Goal: Check status: Check status

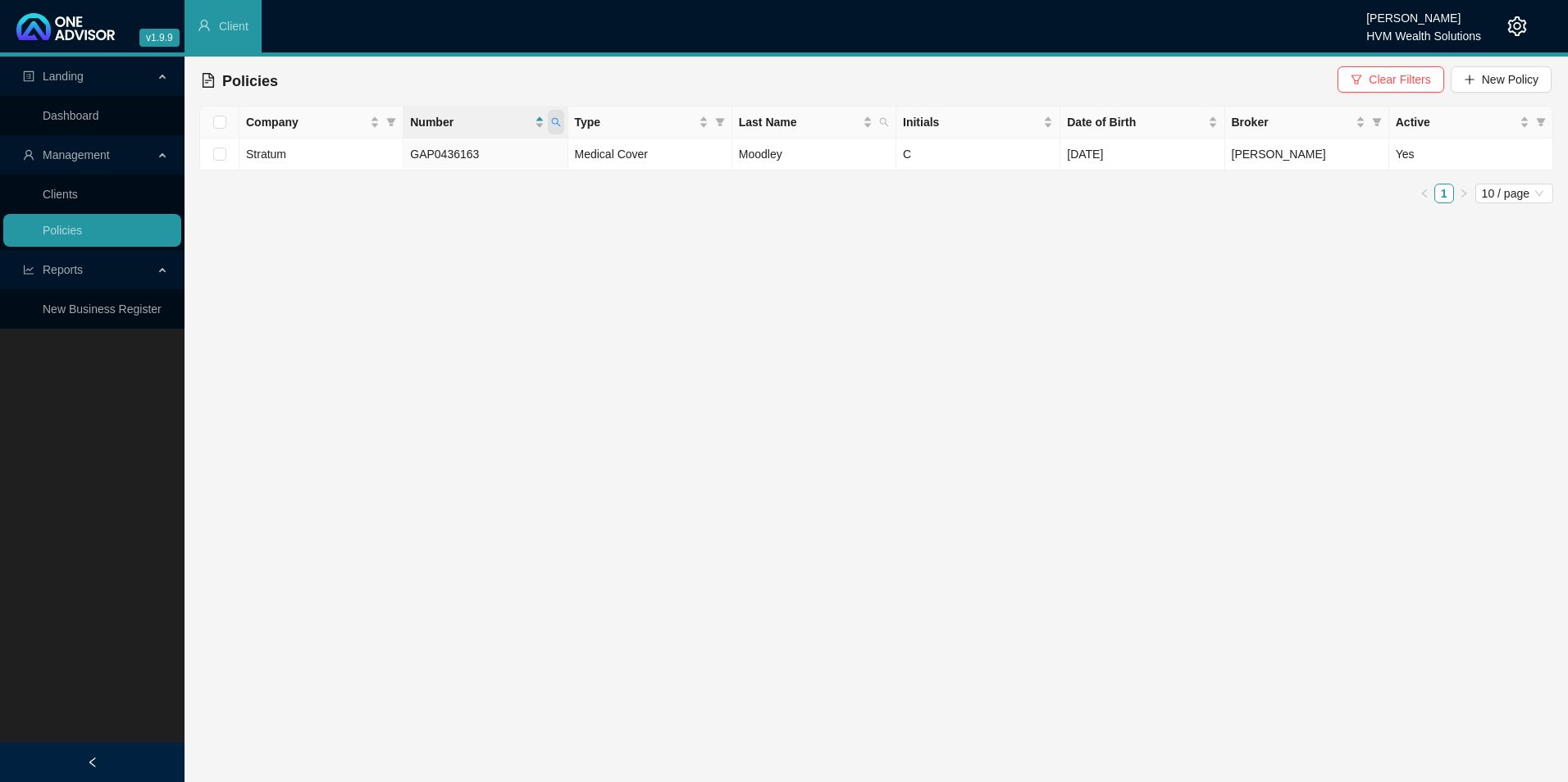
click at [556, 125] on icon "search" at bounding box center [556, 122] width 10 height 10
drag, startPoint x: 485, startPoint y: 168, endPoint x: 414, endPoint y: 165, distance: 71.1
click at [414, 165] on input "GAP0436163" at bounding box center [479, 157] width 154 height 26
paste input "81900044147"
type input "81900044147"
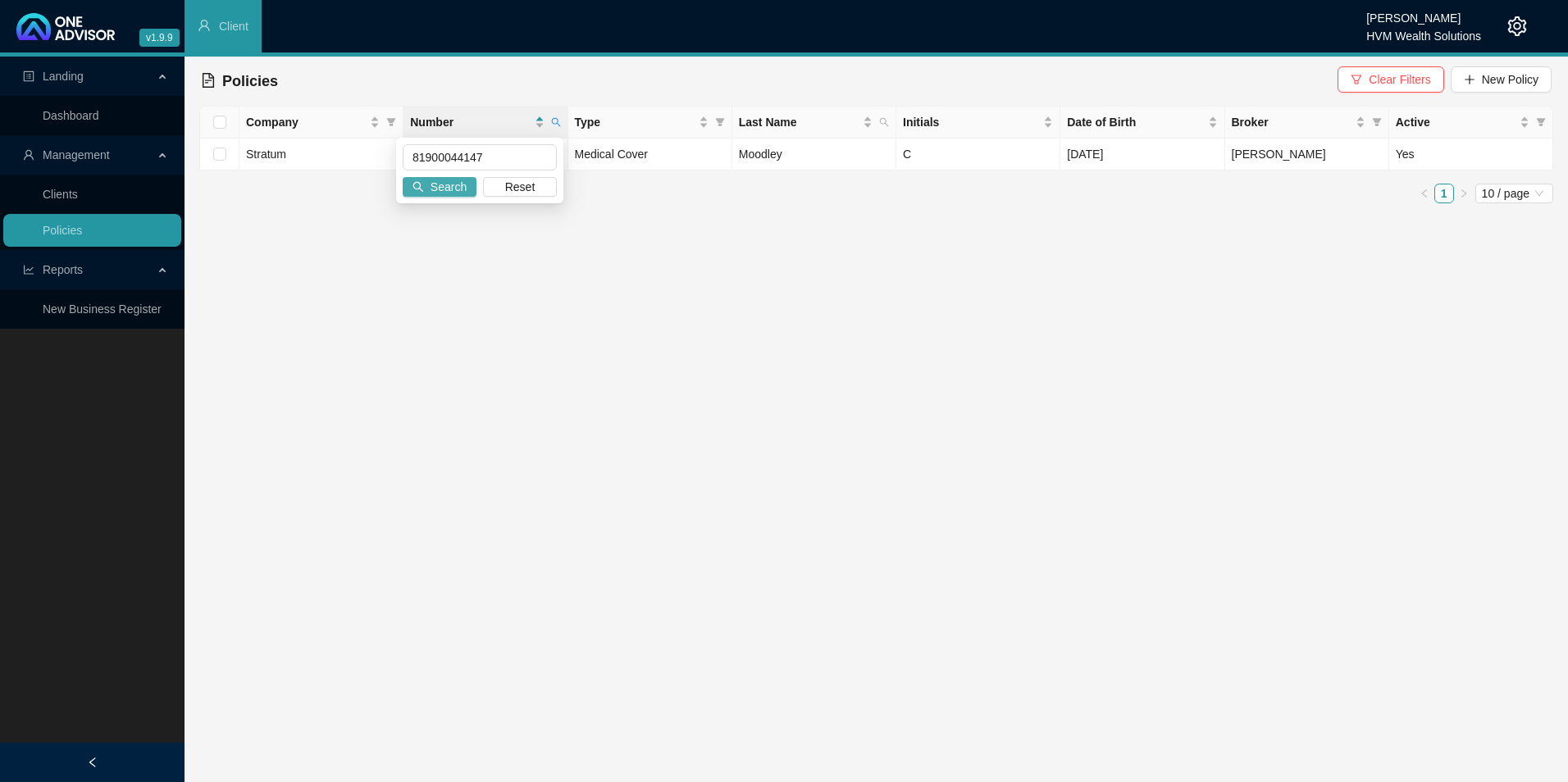
click at [456, 185] on span "Search" at bounding box center [448, 186] width 36 height 18
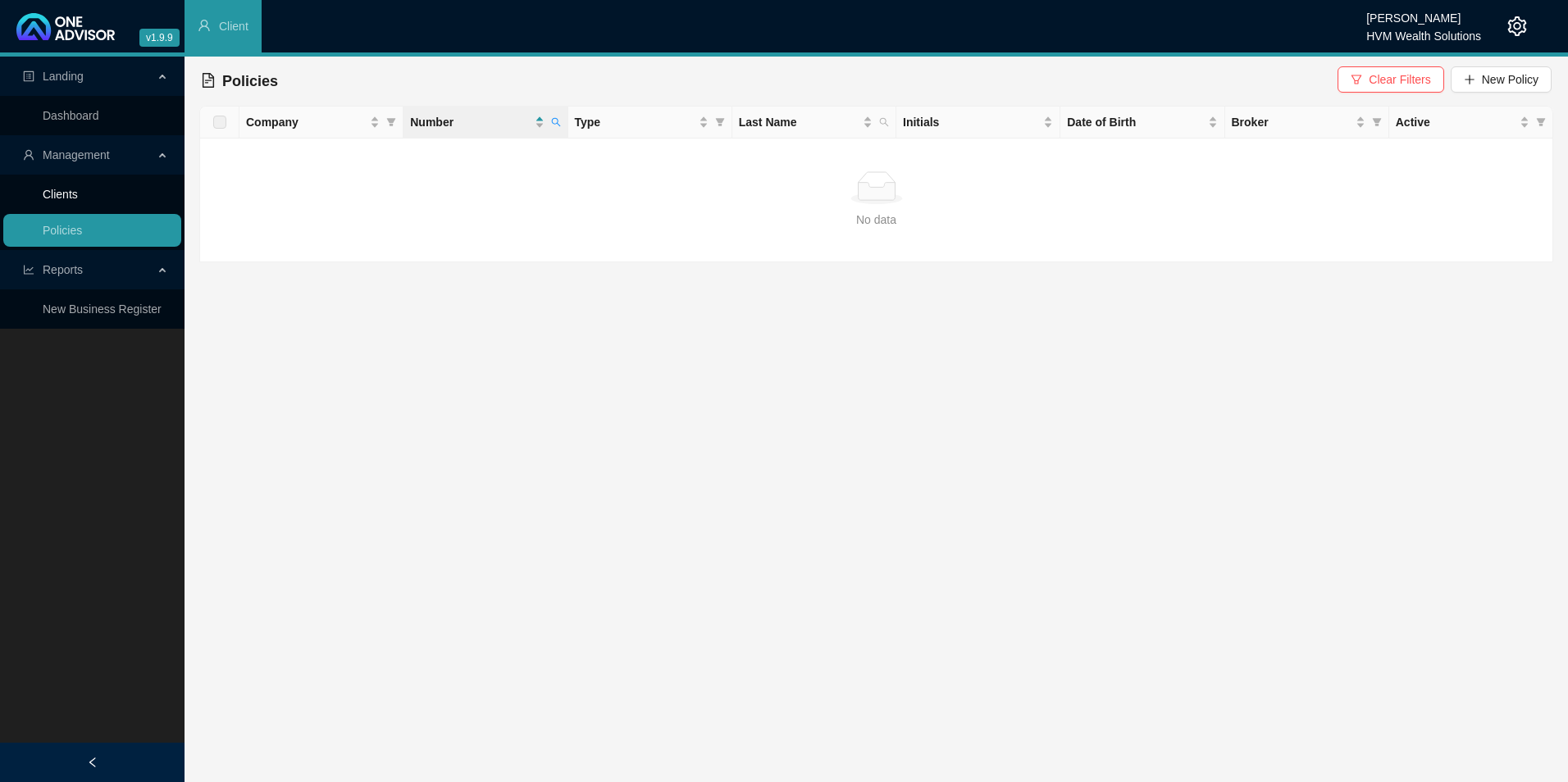
click at [78, 201] on link "Clients" at bounding box center [60, 194] width 36 height 13
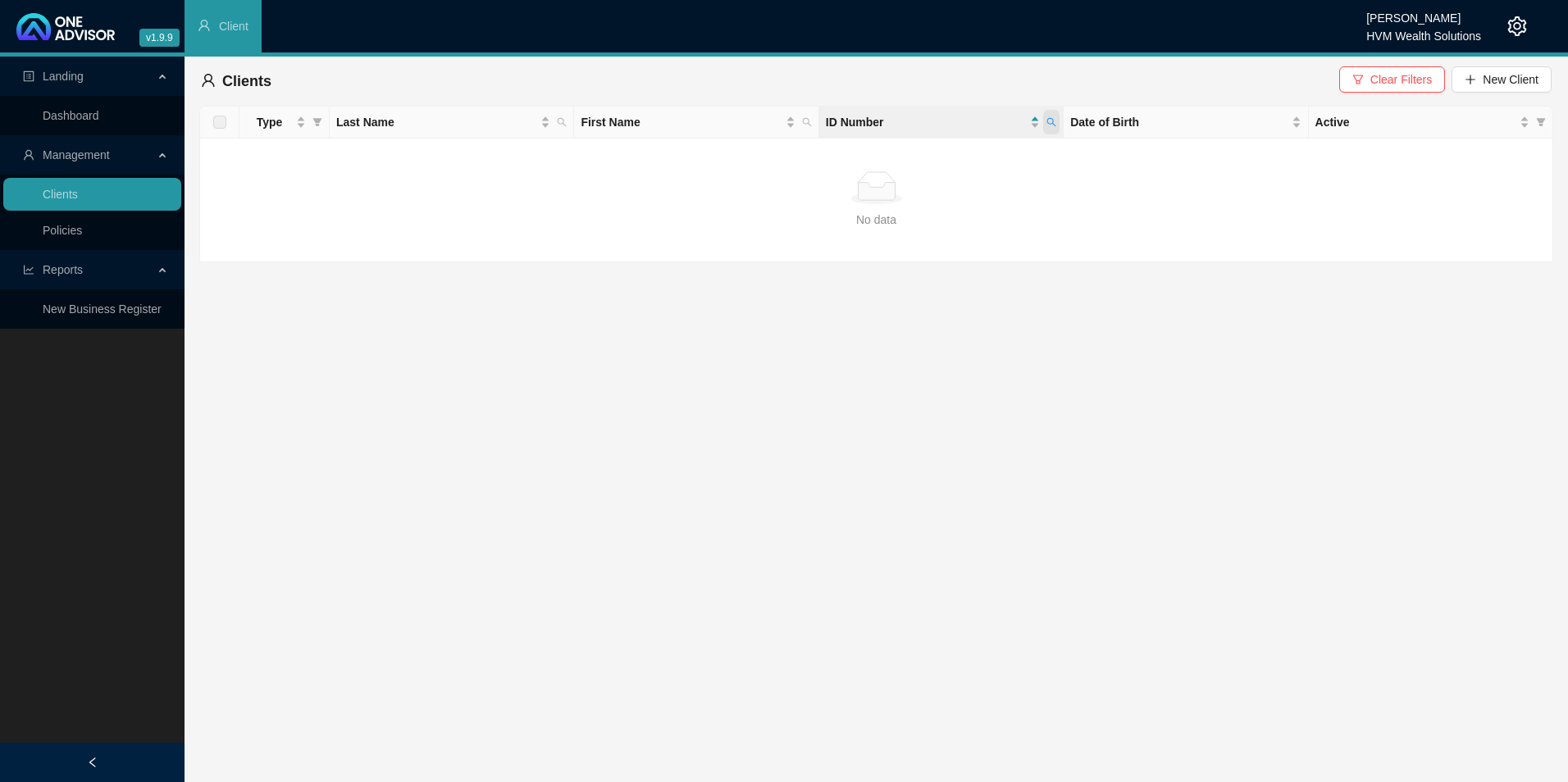
click at [1049, 125] on icon "search" at bounding box center [1051, 122] width 10 height 10
paste input "3706110067088"
type input "3706110067088"
click at [928, 186] on span "Search" at bounding box center [945, 186] width 36 height 18
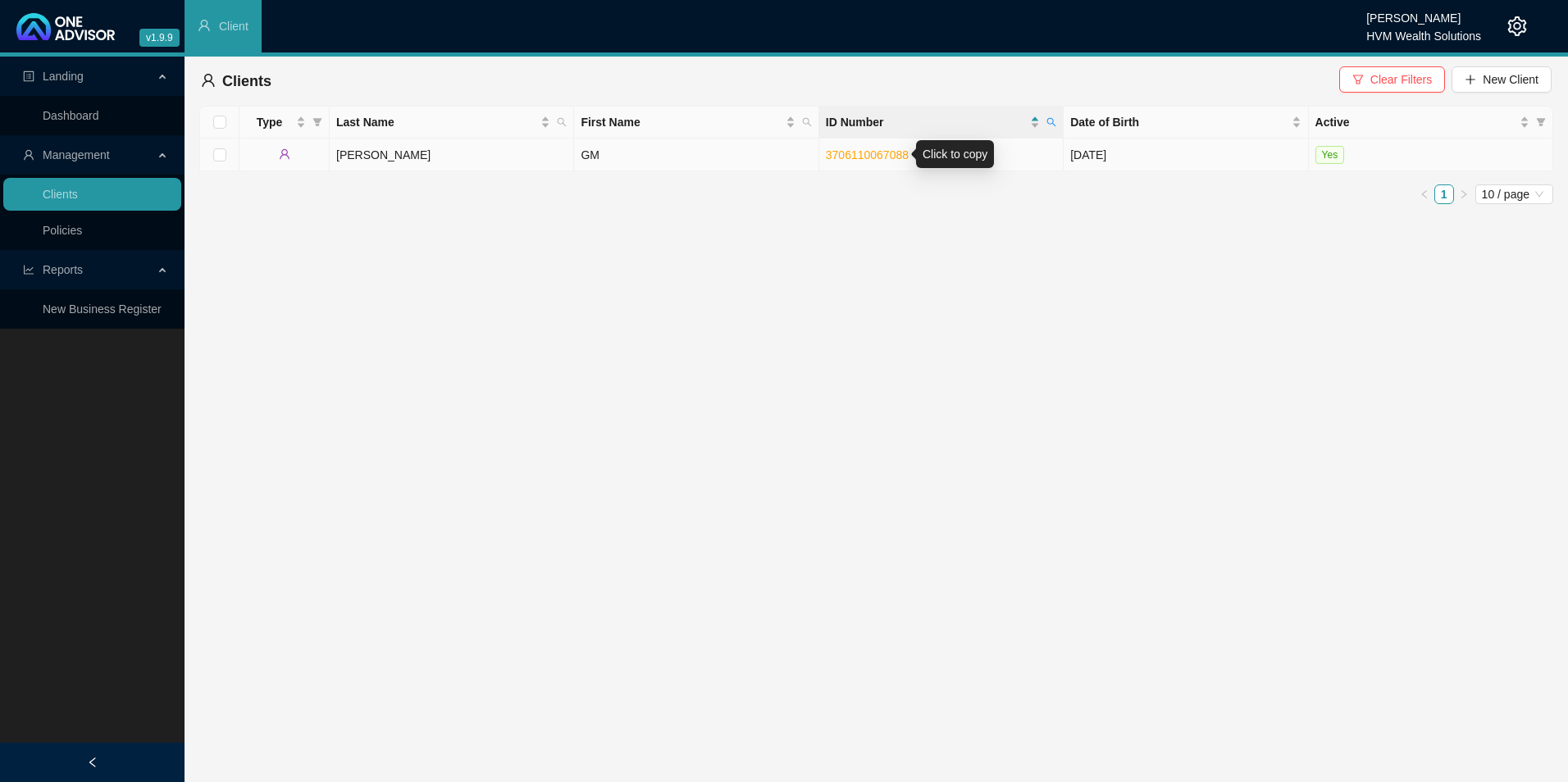
click at [866, 158] on link "3706110067088" at bounding box center [867, 154] width 83 height 13
click at [634, 155] on td "GM" at bounding box center [696, 155] width 244 height 33
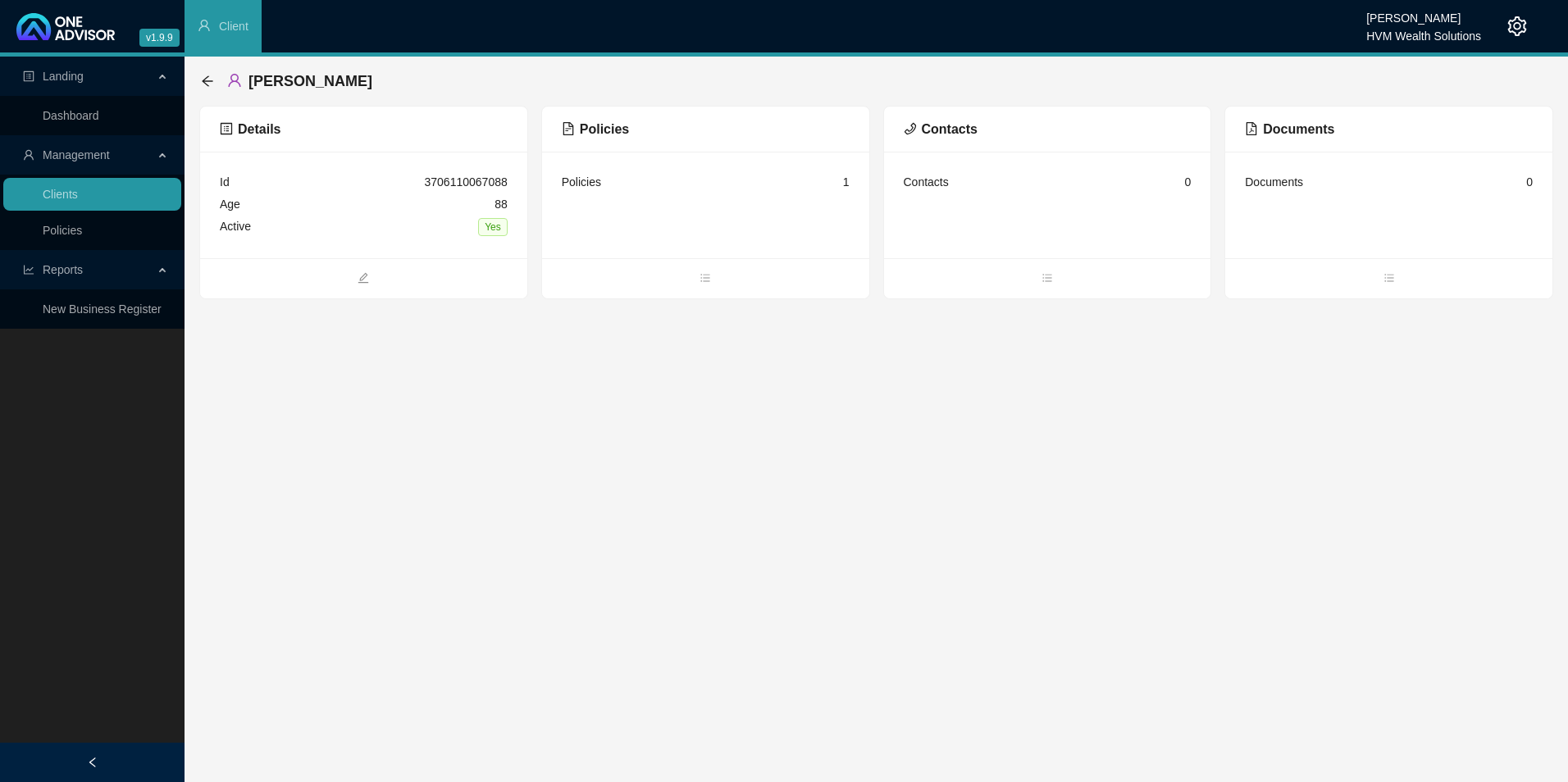
click at [602, 130] on span "Policies" at bounding box center [595, 129] width 67 height 14
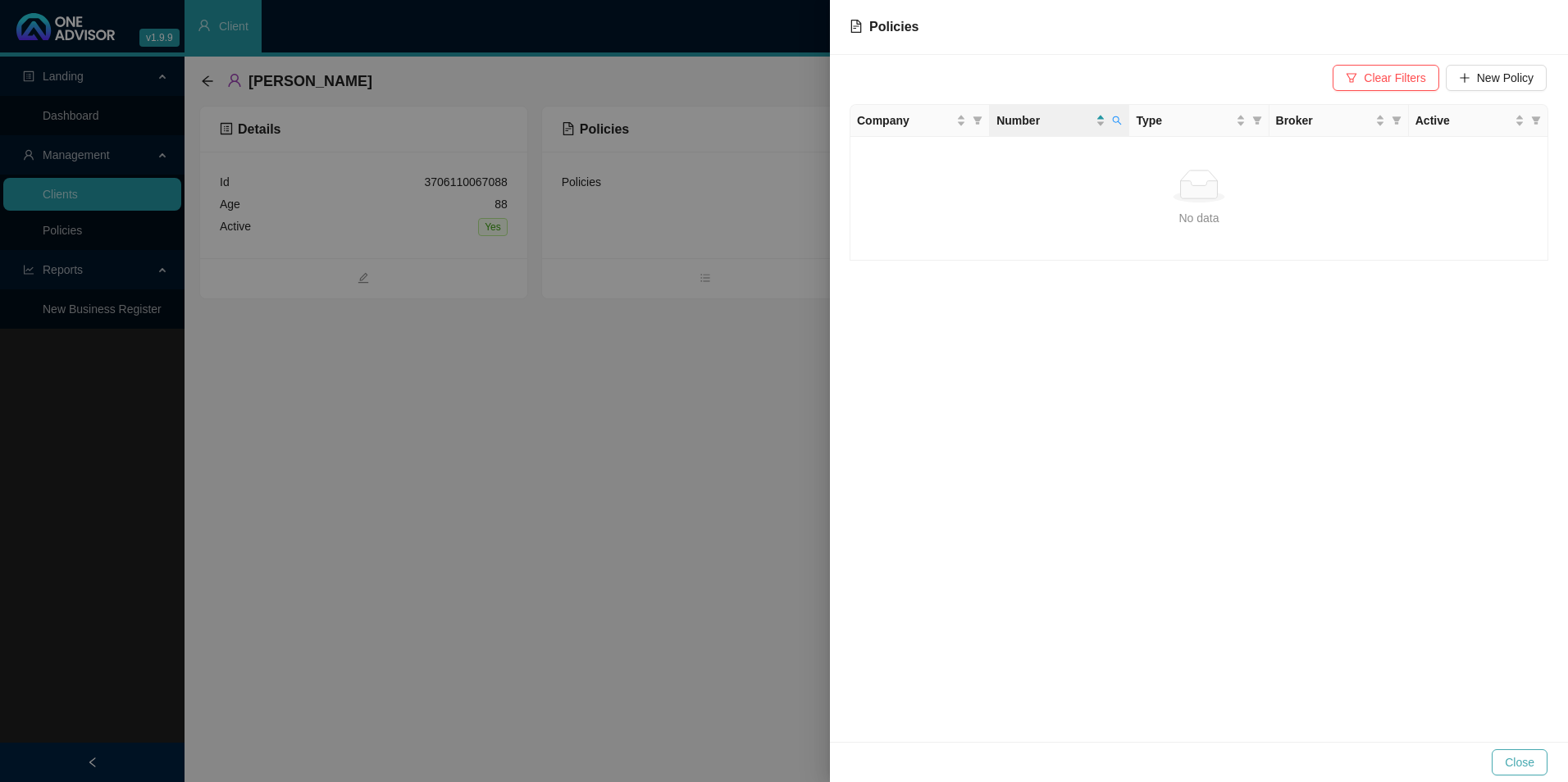
click at [1522, 768] on span "Close" at bounding box center [1519, 763] width 30 height 18
